Goal: Task Accomplishment & Management: Manage account settings

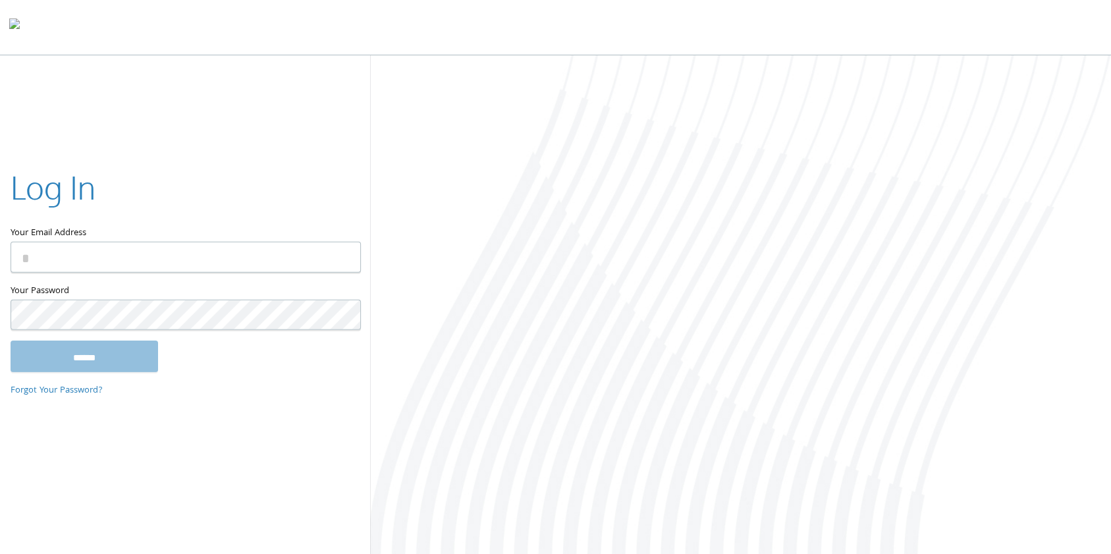
click at [716, 126] on div at bounding box center [740, 305] width 741 height 501
click at [686, 140] on div at bounding box center [740, 305] width 741 height 501
click at [656, 157] on div at bounding box center [740, 305] width 741 height 501
click at [656, 155] on div at bounding box center [740, 305] width 741 height 501
click at [652, 157] on div at bounding box center [740, 305] width 741 height 501
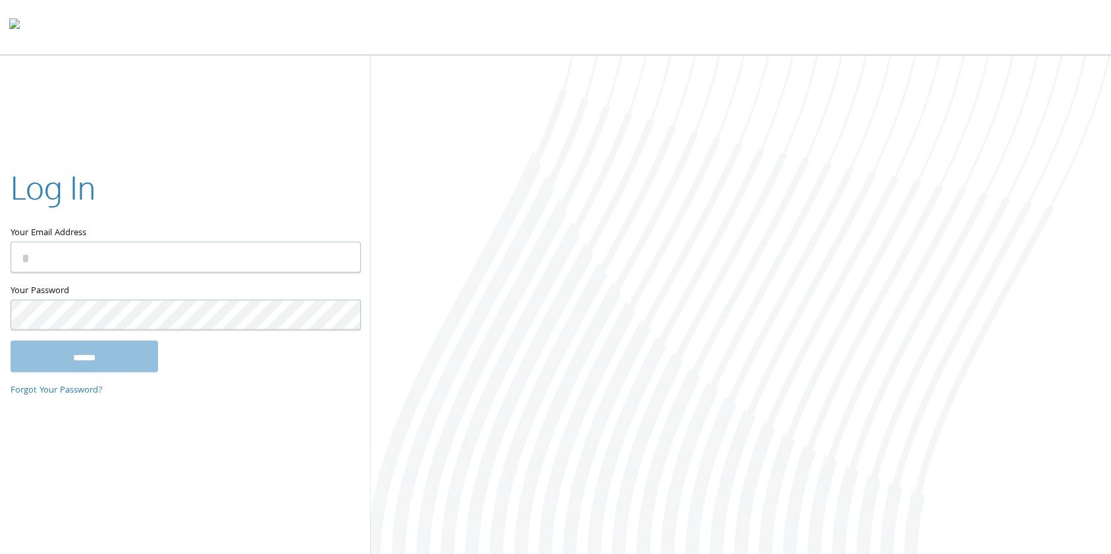
click at [651, 156] on div at bounding box center [740, 305] width 741 height 501
click at [651, 147] on div at bounding box center [740, 305] width 741 height 501
click at [621, 166] on div at bounding box center [740, 305] width 741 height 501
drag, startPoint x: 594, startPoint y: 270, endPoint x: 606, endPoint y: 303, distance: 35.0
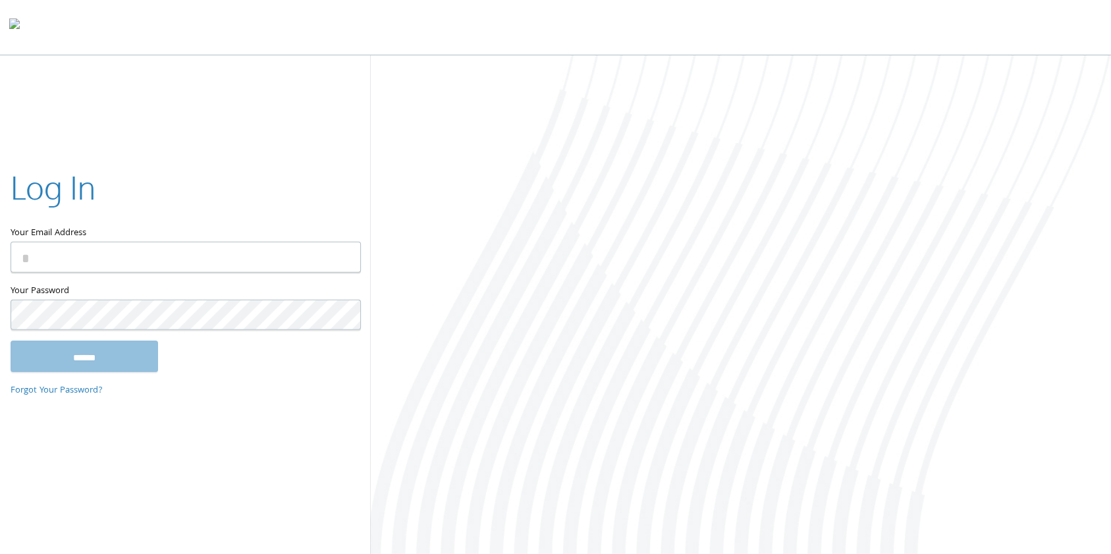
click at [594, 271] on div at bounding box center [740, 305] width 741 height 501
click at [731, 477] on div at bounding box center [740, 305] width 741 height 501
click at [699, 406] on div at bounding box center [740, 305] width 741 height 501
click at [836, 306] on div at bounding box center [740, 305] width 741 height 501
